Goal: Information Seeking & Learning: Find specific fact

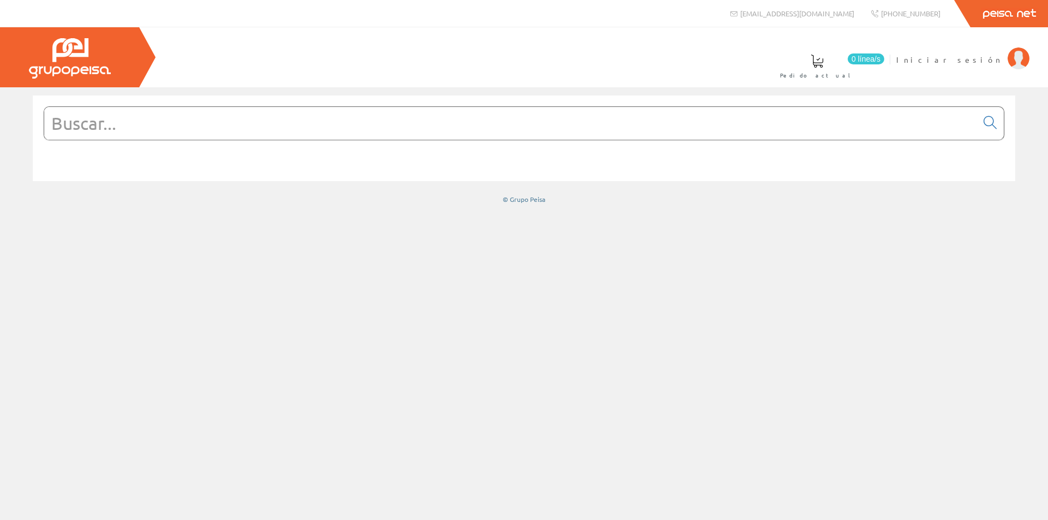
click at [459, 140] on form at bounding box center [524, 139] width 961 height 67
click at [457, 132] on input "text" at bounding box center [510, 123] width 933 height 33
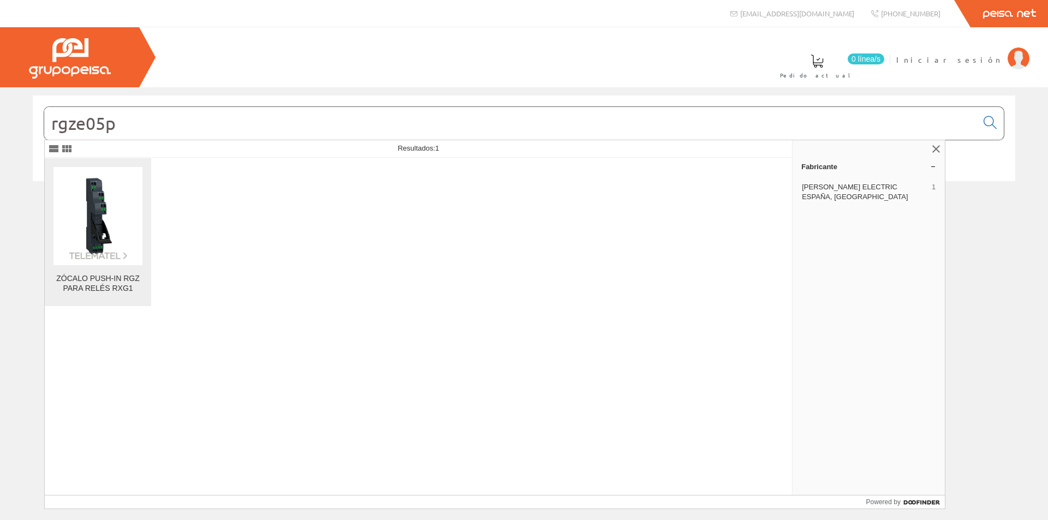
type input "rgze05p"
click at [86, 266] on link "ZÓCALO PUSH-IN RGZ PARA RELÉS RXG1" at bounding box center [98, 232] width 106 height 148
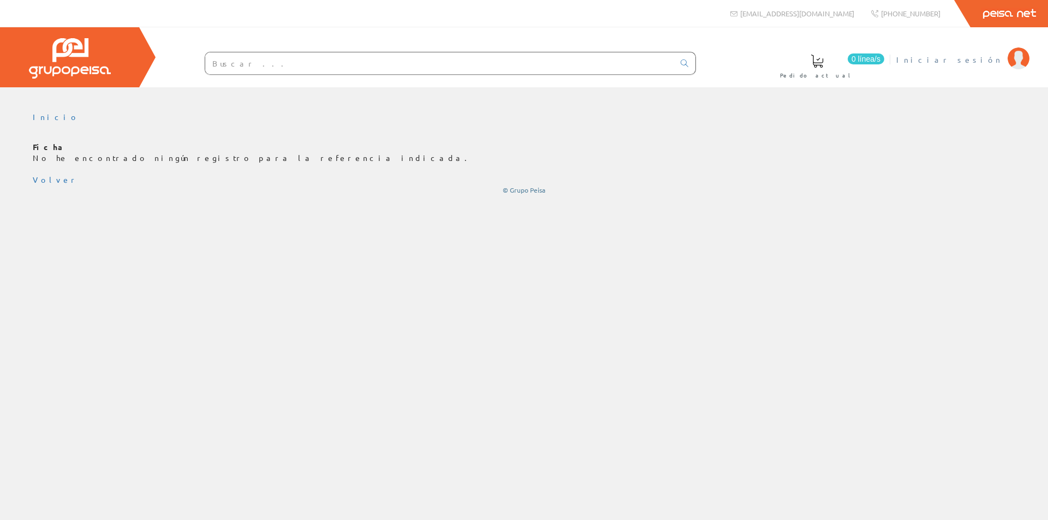
click at [979, 57] on span "Iniciar sesión" at bounding box center [950, 59] width 106 height 11
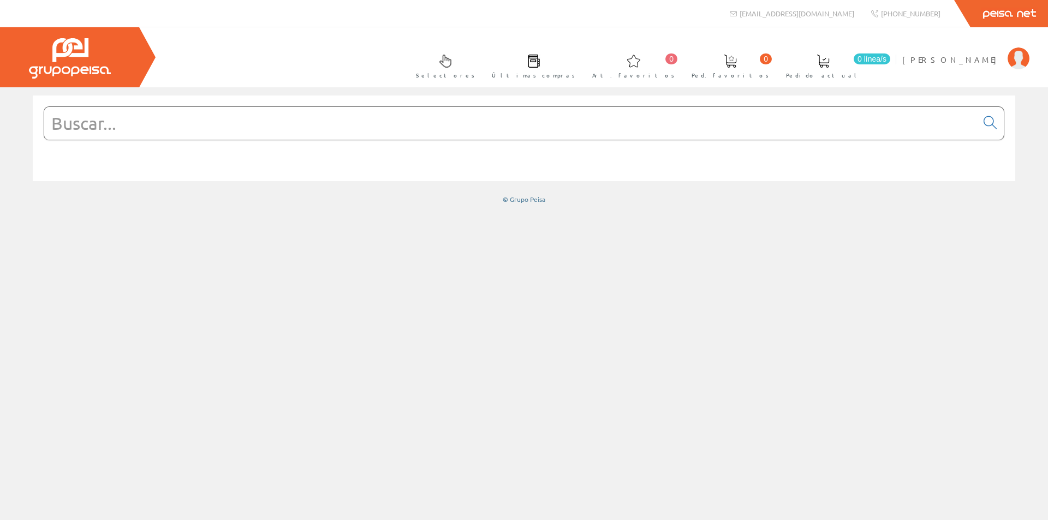
click at [425, 129] on input "text" at bounding box center [510, 123] width 933 height 33
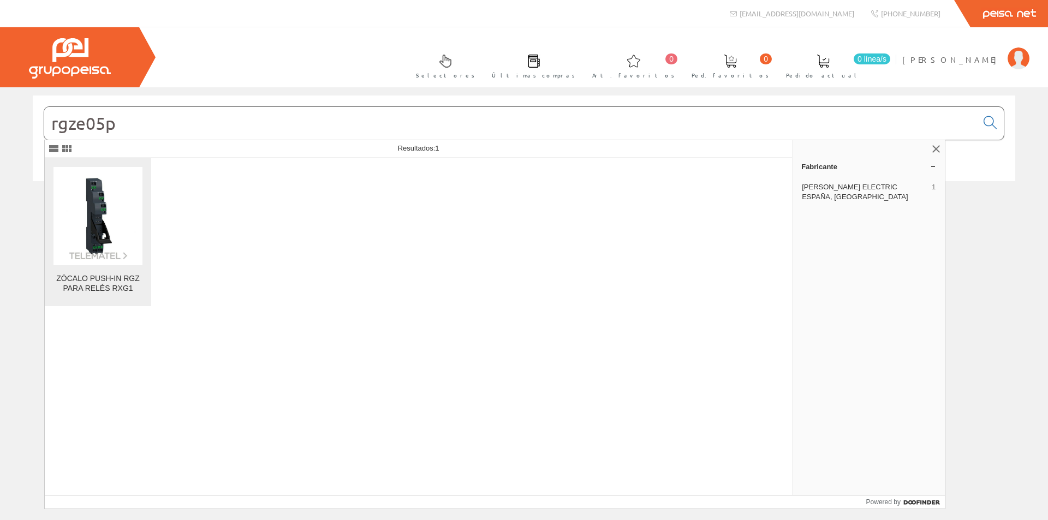
type input "rgze05p"
click at [85, 266] on link "ZÓCALO PUSH-IN RGZ PARA RELÉS RXG1" at bounding box center [98, 232] width 106 height 148
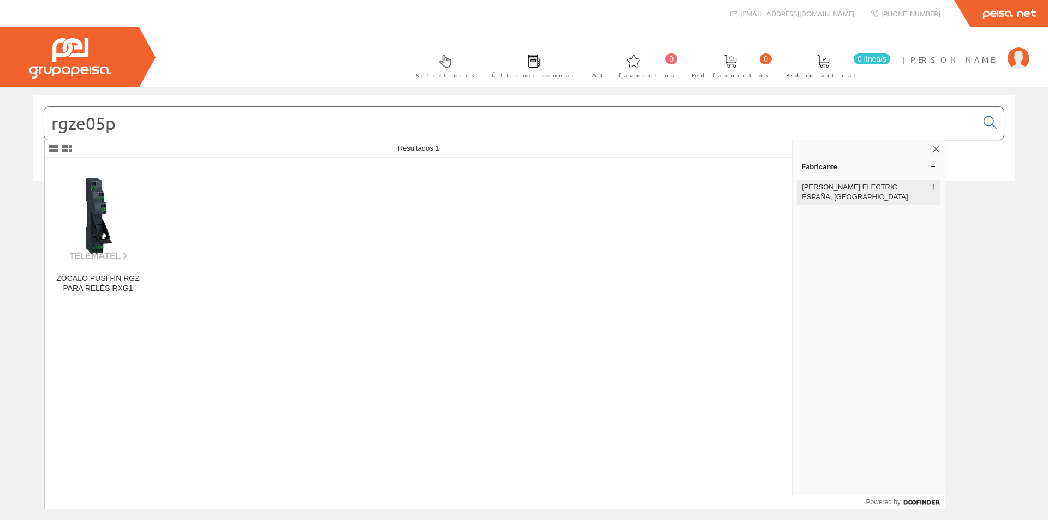
click at [893, 185] on span "[PERSON_NAME] ELECTRIC ESPAÑA, [GEOGRAPHIC_DATA]" at bounding box center [865, 192] width 126 height 20
click at [429, 124] on input "rgze05p" at bounding box center [510, 123] width 933 height 33
type input "rgze05"
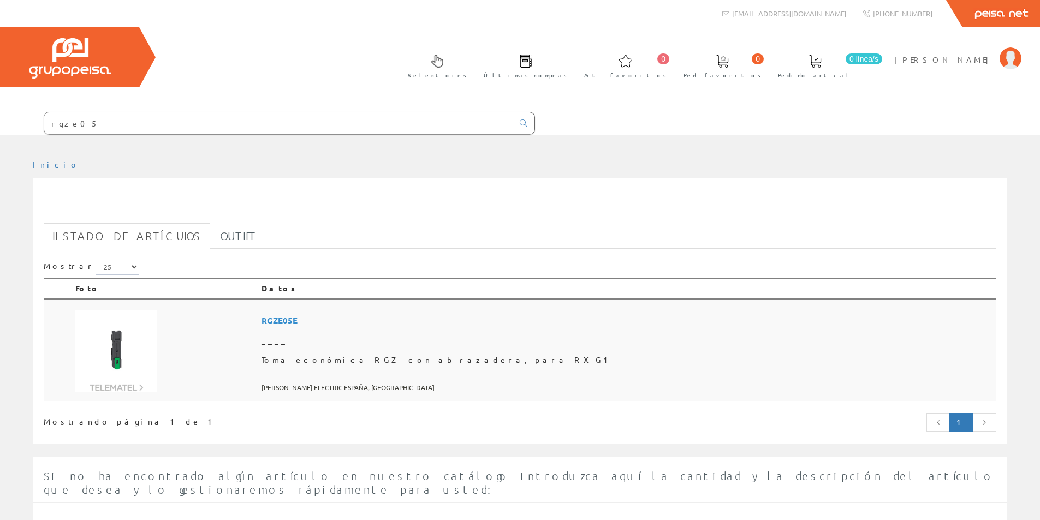
click at [408, 321] on span "RGZE05E" at bounding box center [627, 321] width 731 height 20
click at [251, 129] on input "rgze05" at bounding box center [278, 123] width 469 height 22
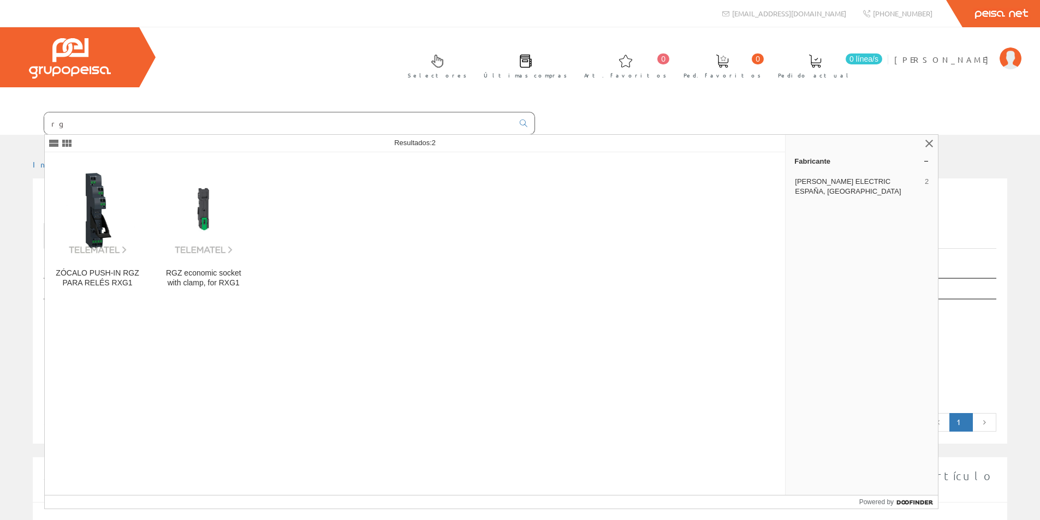
type input "r"
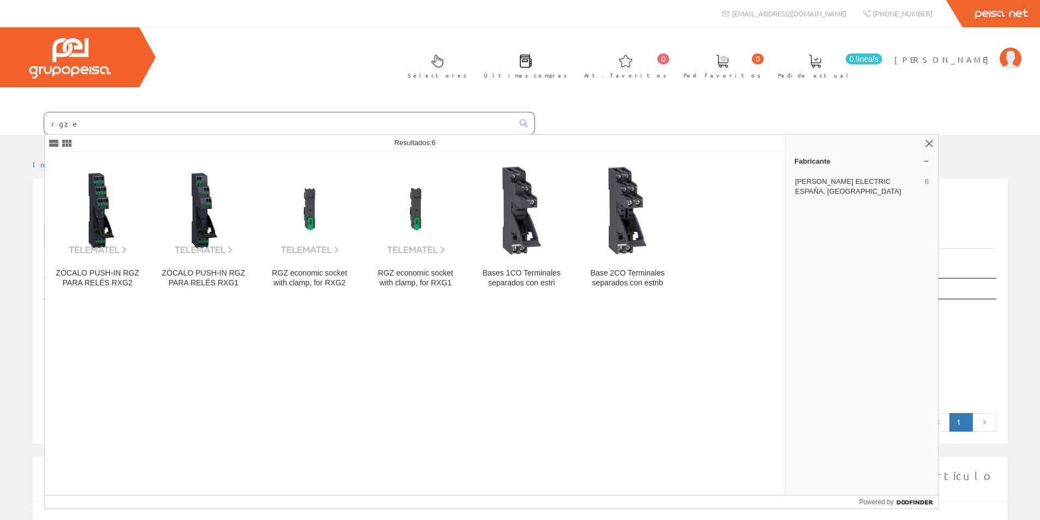
type input "rgze"
